Goal: Task Accomplishment & Management: Check status

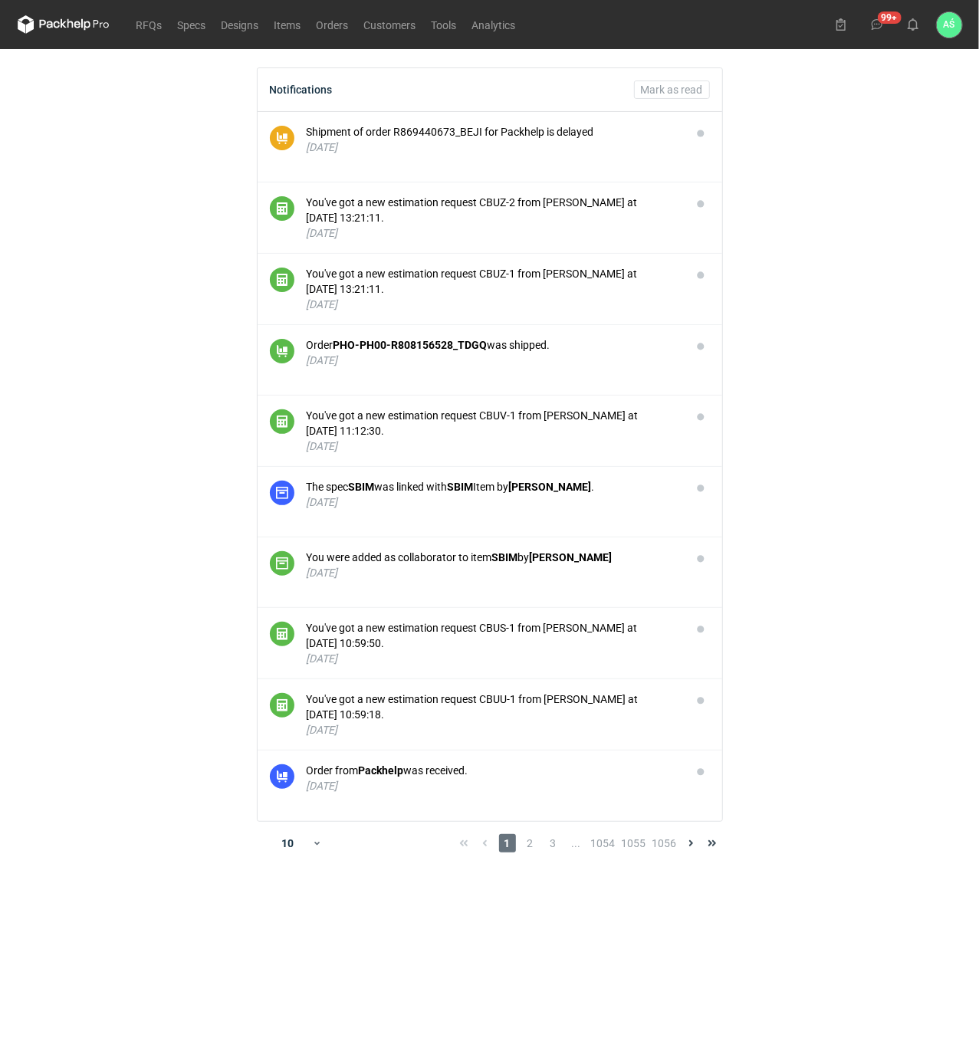
click at [780, 488] on main "Notifications Mark as read Shipment of order R869440673_BEJI for Packhelp is de…" at bounding box center [489, 555] width 956 height 1012
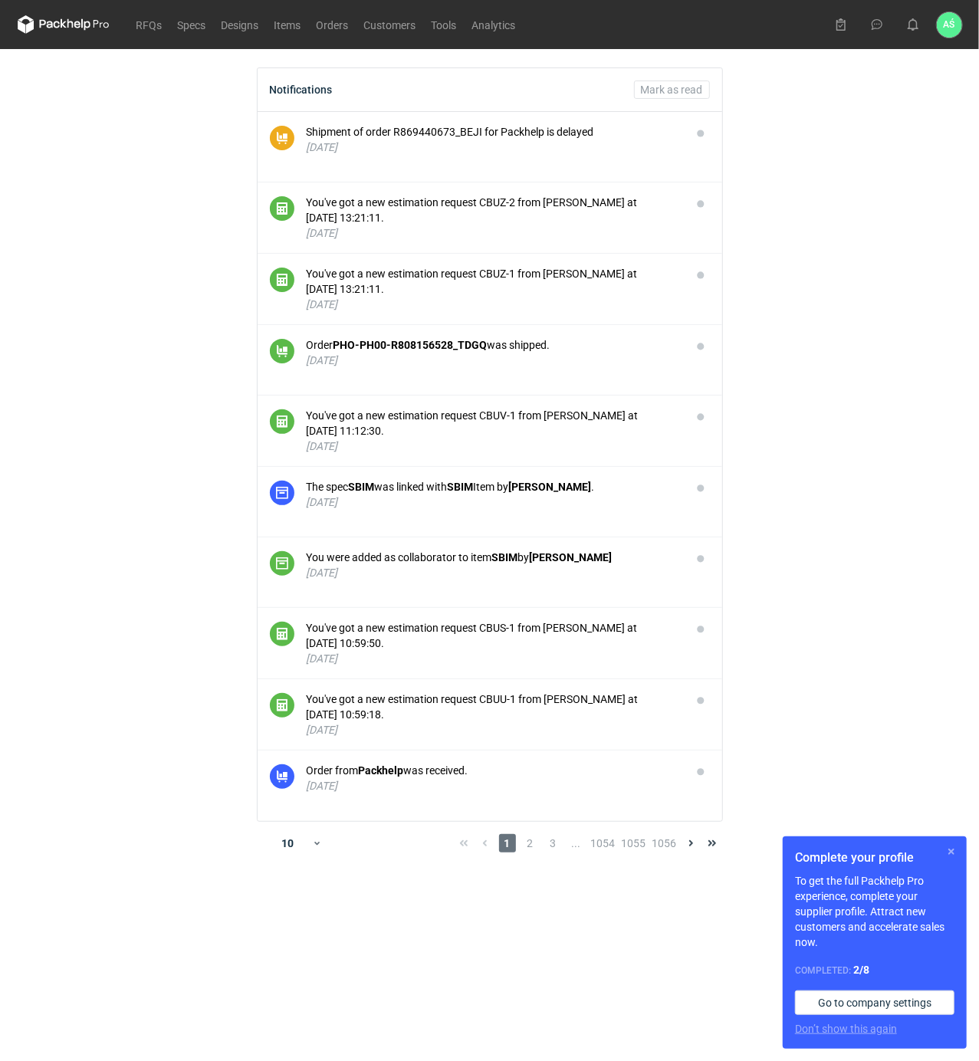
click at [944, 853] on button "button" at bounding box center [951, 851] width 18 height 18
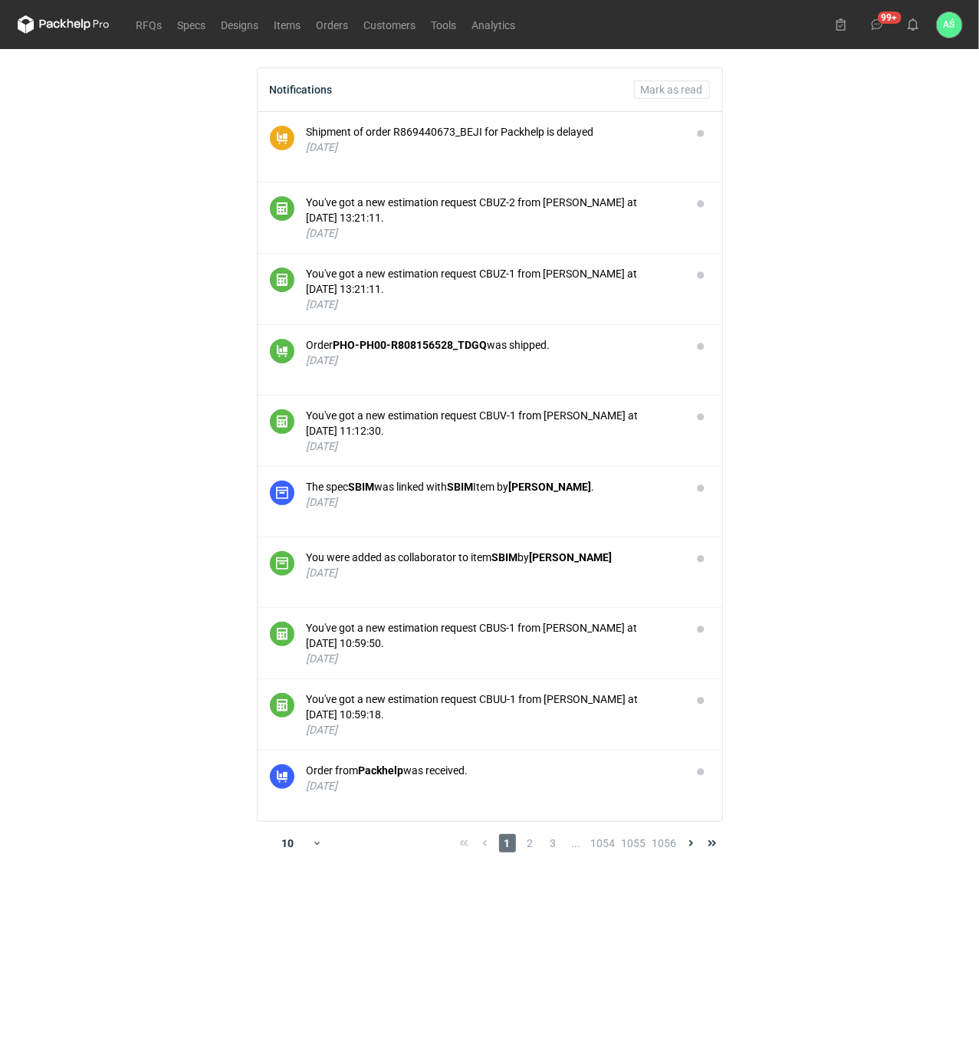
click at [881, 337] on main "Notifications Mark as read Shipment of order R869440673_BEJI for Packhelp is de…" at bounding box center [489, 555] width 956 height 1012
click at [838, 311] on main "Notifications Mark as read Shipment of order R869440673_BEJI for Packhelp is de…" at bounding box center [489, 555] width 956 height 1012
